Goal: Transaction & Acquisition: Purchase product/service

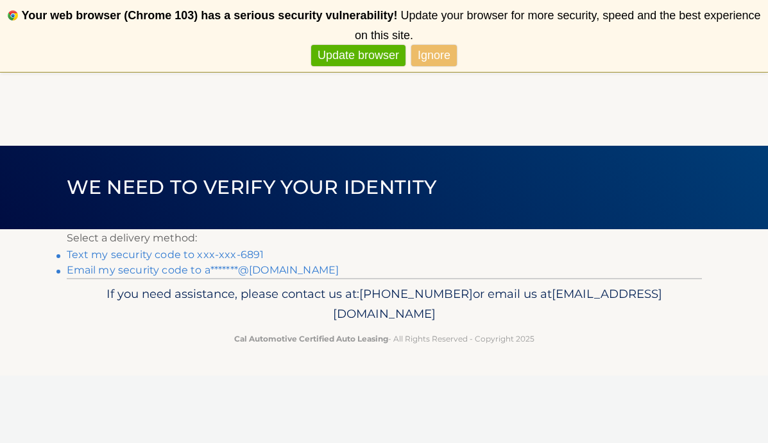
click at [148, 254] on link "Text my security code to xxx-xxx-6891" at bounding box center [166, 254] width 198 height 12
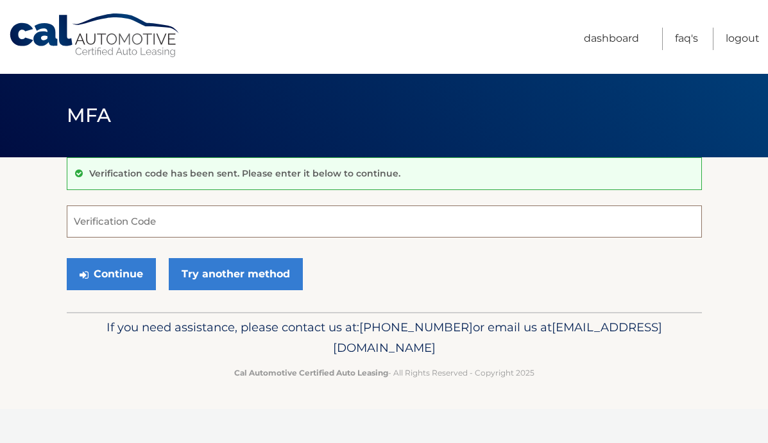
click at [104, 227] on input "Verification Code" at bounding box center [384, 221] width 635 height 32
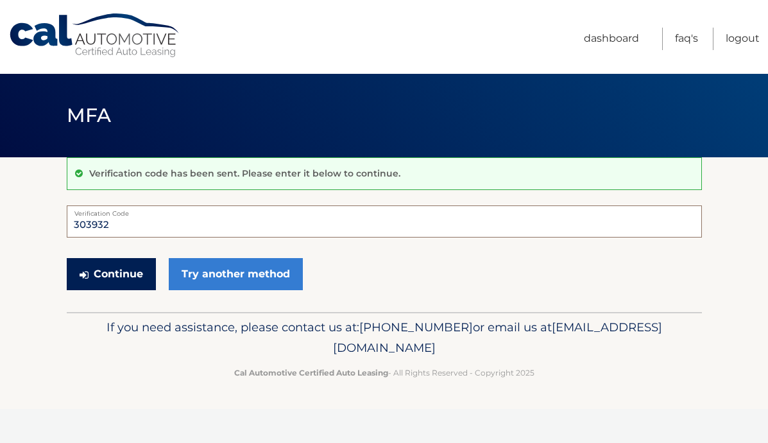
type input "303932"
click at [117, 281] on button "Continue" at bounding box center [111, 274] width 89 height 32
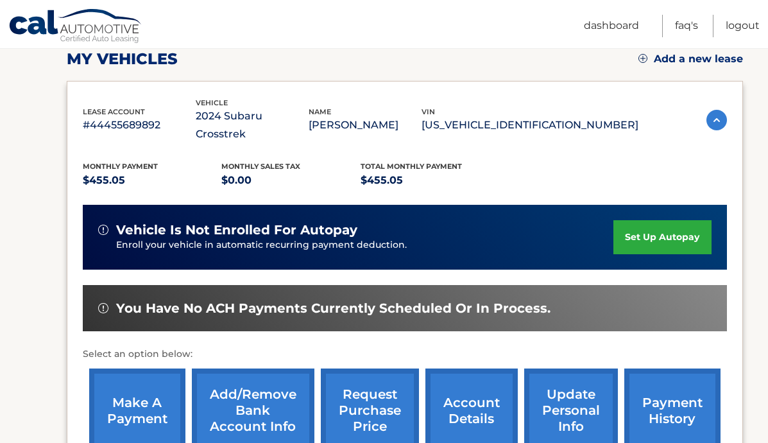
scroll to position [334, 0]
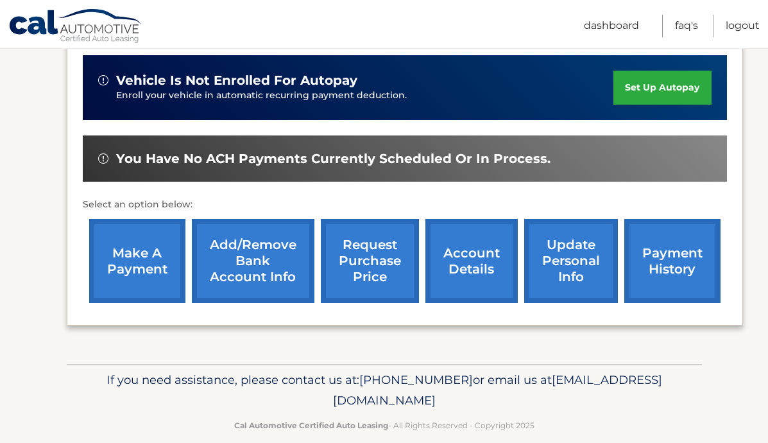
click at [158, 248] on link "make a payment" at bounding box center [137, 261] width 96 height 84
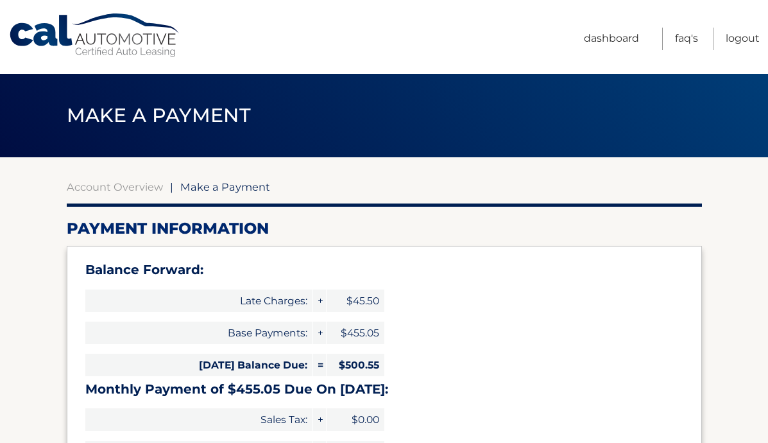
type input "955.60"
select select "YTc5NGYyNWYtYTI2Ni00NjI4LWI5NzgtZTM0OTkxYTNjNjJk"
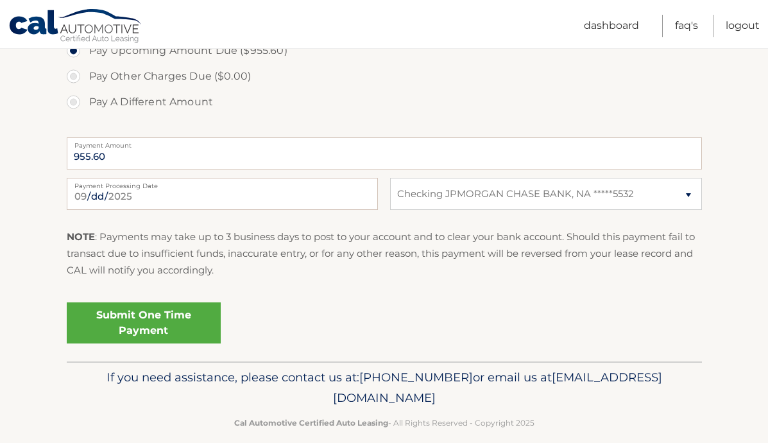
scroll to position [561, 0]
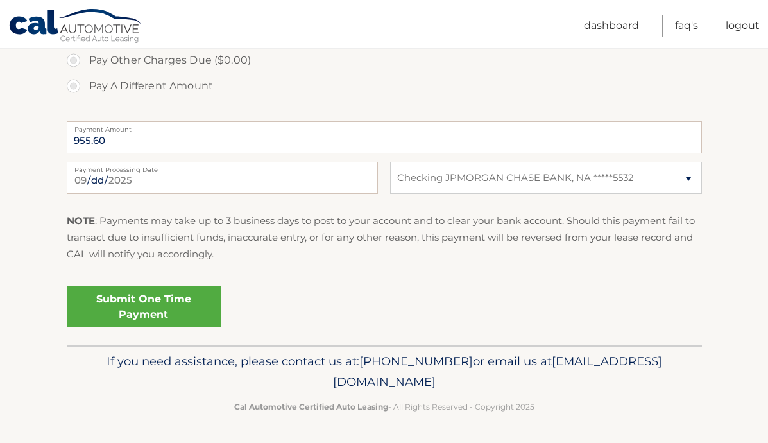
click at [161, 304] on link "Submit One Time Payment" at bounding box center [144, 306] width 154 height 41
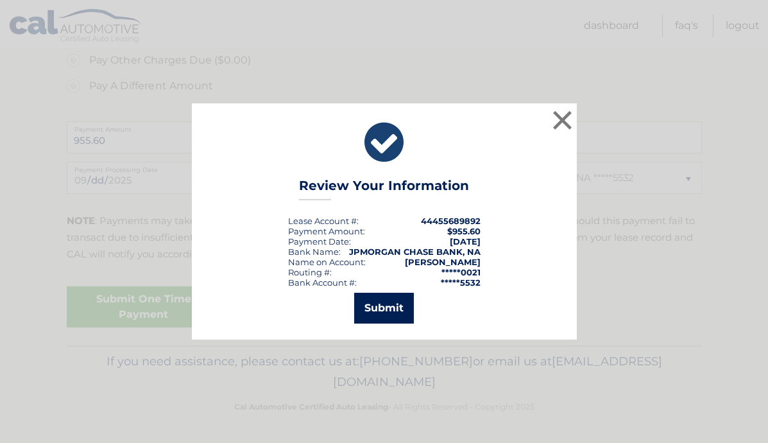
click at [369, 307] on button "Submit" at bounding box center [384, 307] width 60 height 31
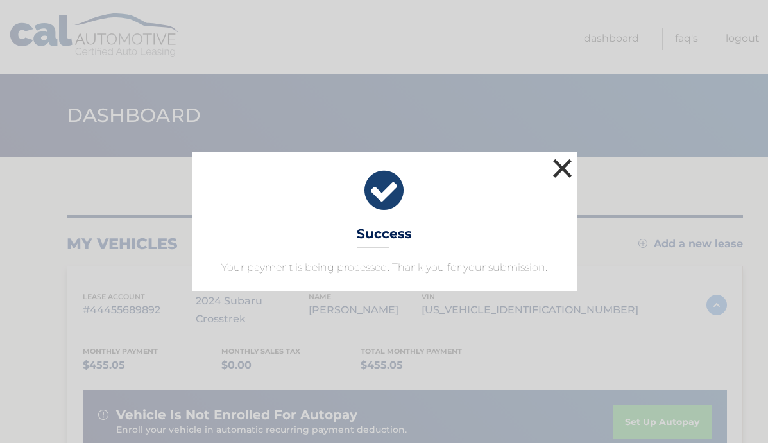
click at [558, 168] on button "×" at bounding box center [563, 168] width 26 height 26
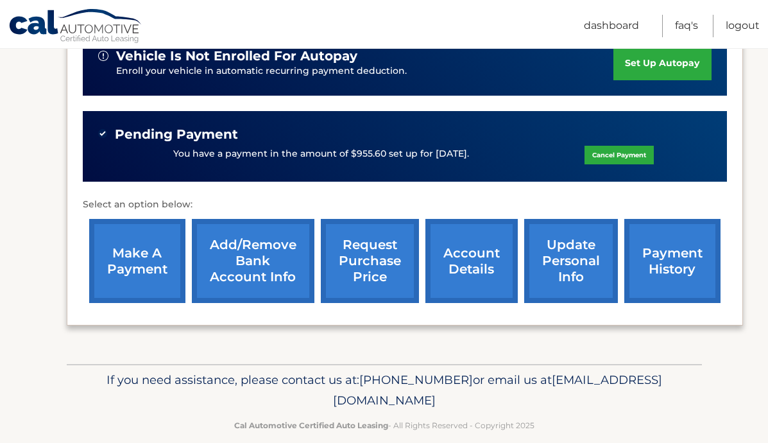
scroll to position [359, 0]
click at [462, 241] on link "account details" at bounding box center [471, 261] width 92 height 84
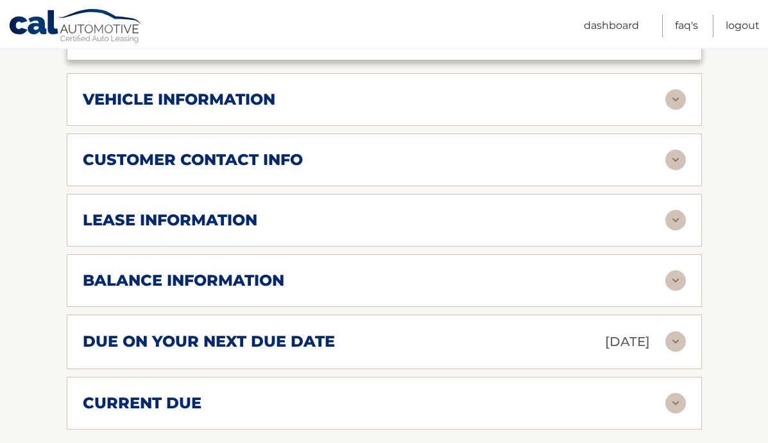
scroll to position [620, 0]
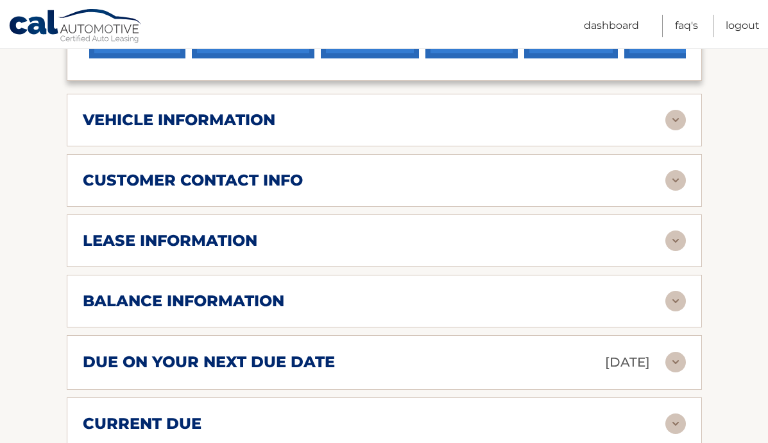
click at [679, 230] on img at bounding box center [675, 240] width 21 height 21
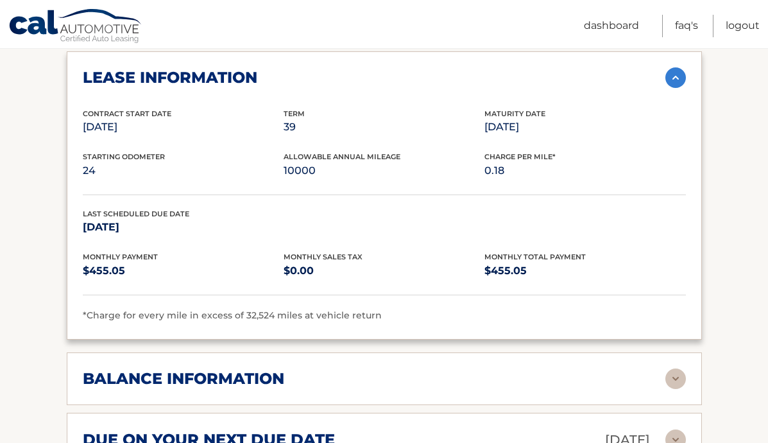
scroll to position [781, 0]
